Goal: Obtain resource: Obtain resource

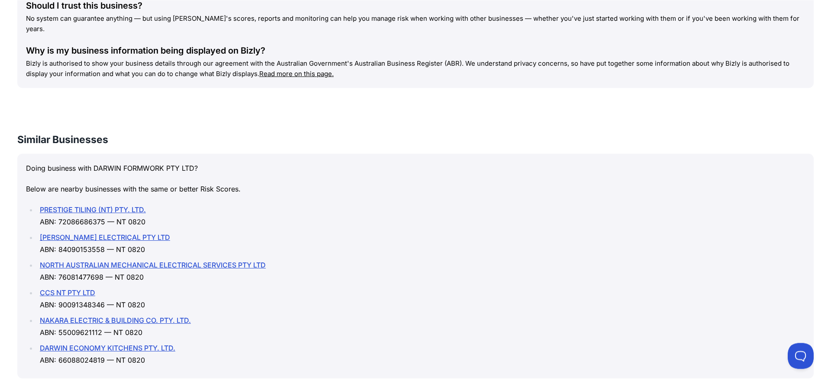
scroll to position [883, 0]
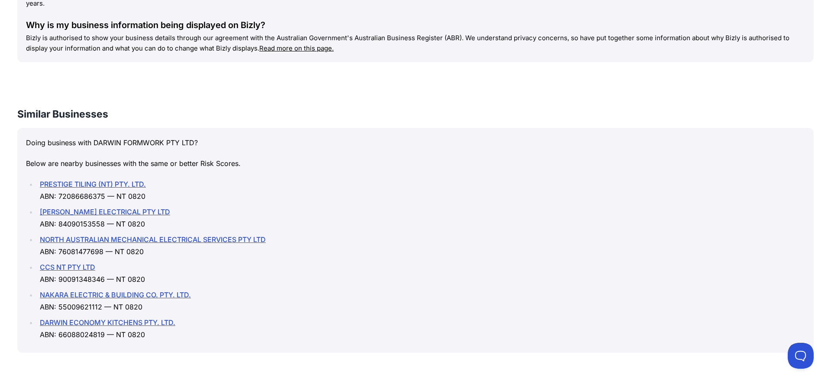
click at [67, 263] on link "CCS NT PTY LTD" at bounding box center [67, 267] width 55 height 9
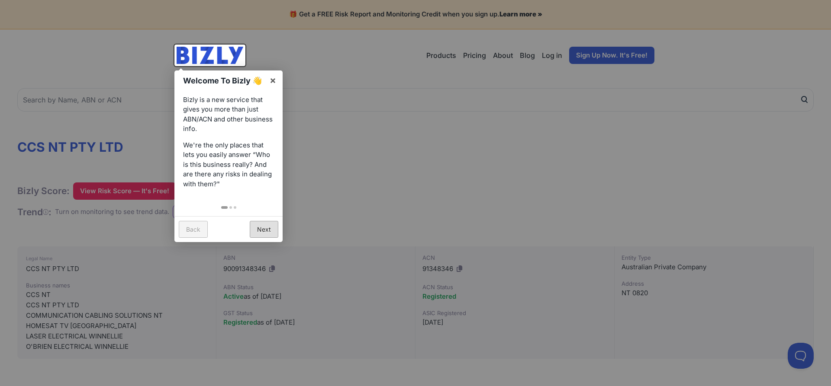
click at [264, 234] on link "Next" at bounding box center [264, 229] width 29 height 17
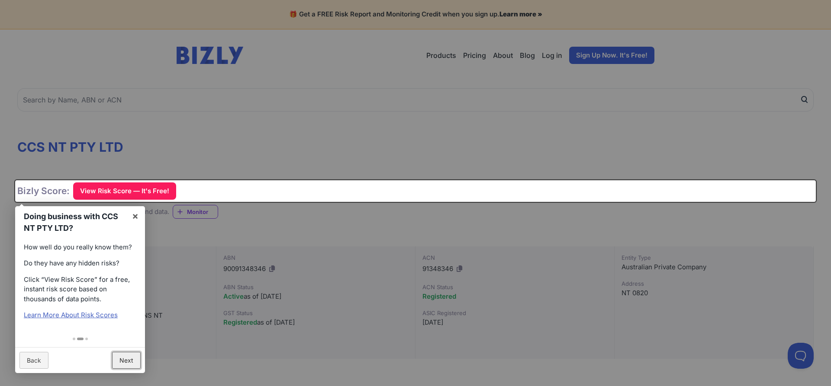
click at [128, 360] on link "Next" at bounding box center [126, 360] width 29 height 17
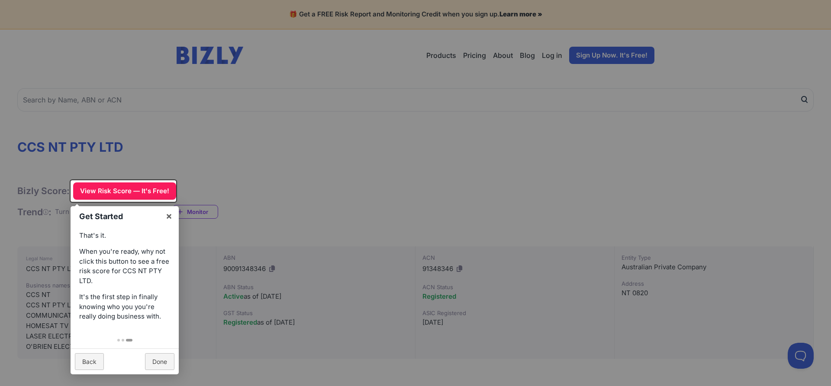
click at [116, 195] on div "Get Started × That's it. When you're ready, why not click this button to see a …" at bounding box center [124, 191] width 106 height 22
click at [126, 190] on div "Get Started × That's it. When you're ready, why not click this button to see a …" at bounding box center [124, 191] width 106 height 22
click at [152, 361] on link "Done" at bounding box center [159, 361] width 29 height 17
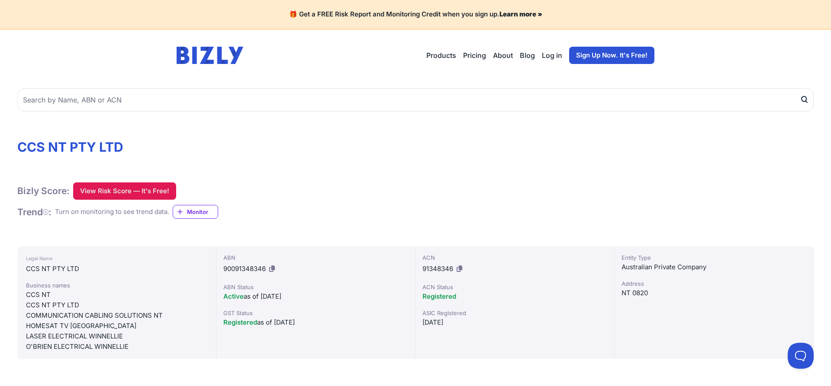
click at [130, 194] on button "View Risk Score — It's Free!" at bounding box center [124, 191] width 103 height 17
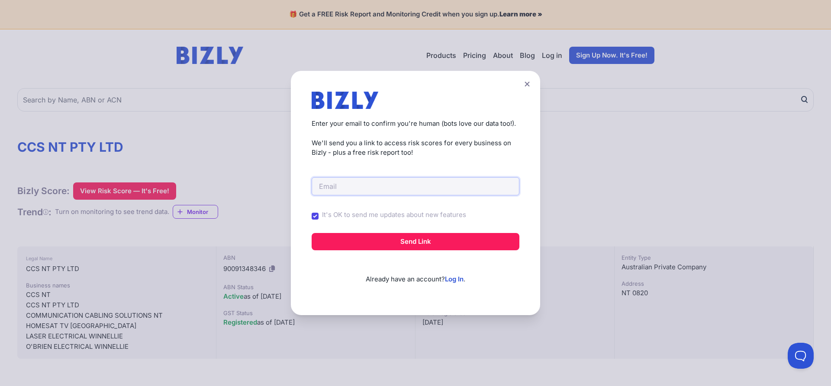
click at [375, 190] on input "email" at bounding box center [416, 186] width 208 height 18
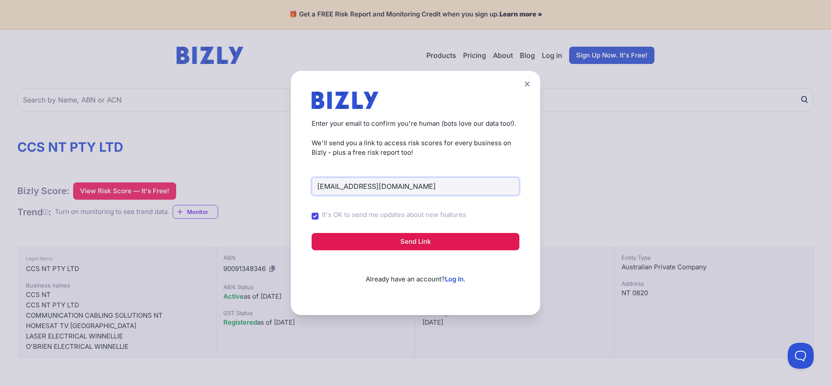
type input "[EMAIL_ADDRESS][DOMAIN_NAME]"
click at [420, 239] on button "Send Link" at bounding box center [416, 241] width 208 height 17
click at [439, 242] on button "Send Link" at bounding box center [416, 241] width 208 height 17
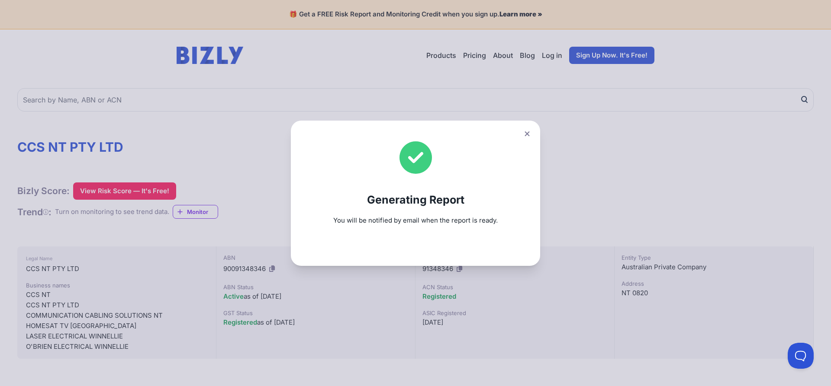
click at [531, 132] on button at bounding box center [527, 134] width 12 height 13
